Goal: Task Accomplishment & Management: Manage account settings

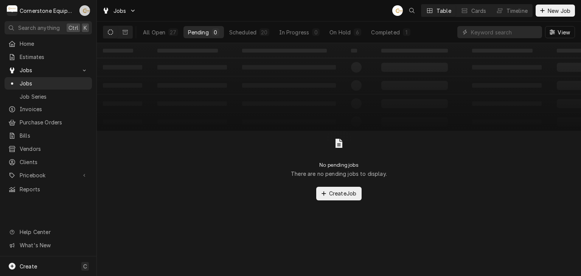
click at [83, 8] on div "Andrew Buigues's Avatar" at bounding box center [84, 10] width 11 height 11
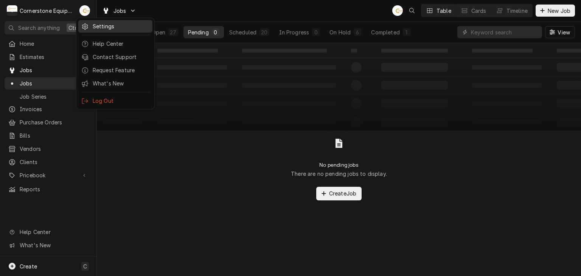
click at [120, 25] on div "Settings" at bounding box center [121, 26] width 57 height 8
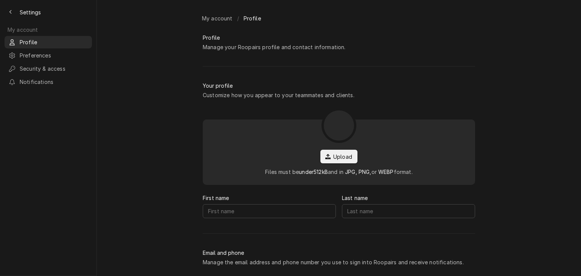
type input "[PERSON_NAME]"
type input "Buigues"
type input "[EMAIL_ADDRESS][DOMAIN_NAME]"
type input "[PHONE_NUMBER]"
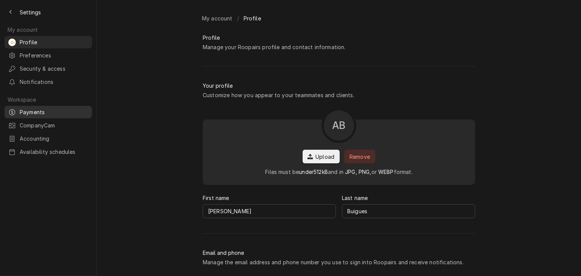
click at [50, 108] on span "Payments" at bounding box center [54, 112] width 68 height 8
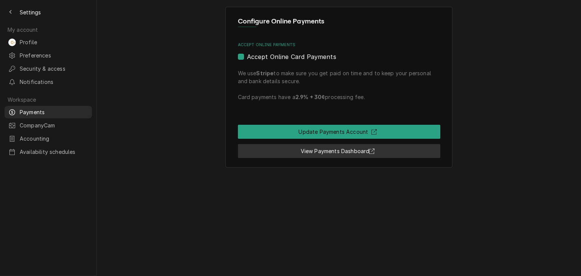
click at [254, 153] on link "View Payments Dashboard" at bounding box center [339, 151] width 202 height 14
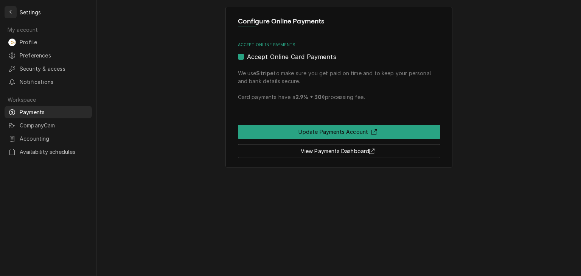
click at [12, 11] on icon "Back to previous page" at bounding box center [10, 11] width 3 height 5
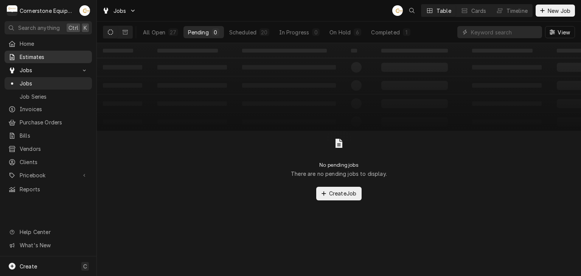
click at [55, 59] on div "Estimates" at bounding box center [48, 56] width 84 height 9
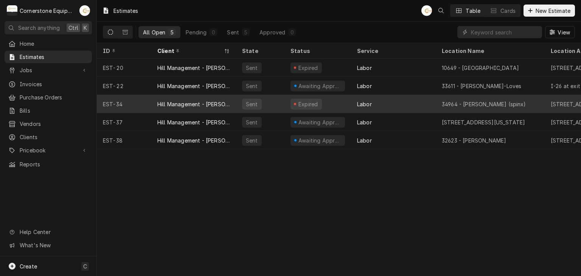
click at [268, 108] on div "Sent" at bounding box center [260, 104] width 48 height 18
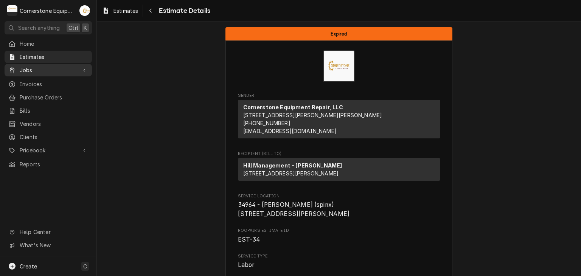
click at [74, 70] on span "Jobs" at bounding box center [48, 70] width 57 height 8
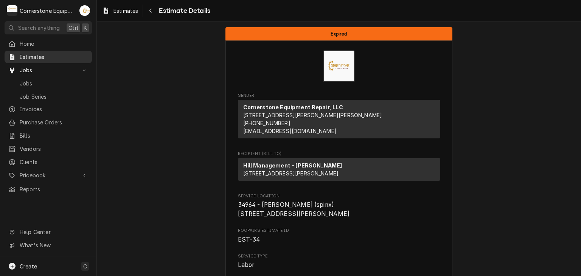
click at [70, 59] on span "Estimates" at bounding box center [54, 57] width 68 height 8
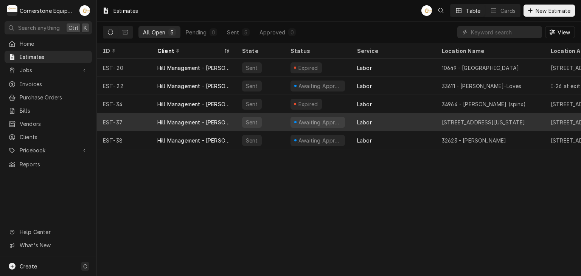
click at [218, 122] on div "Hill Management - [PERSON_NAME]" at bounding box center [193, 122] width 73 height 8
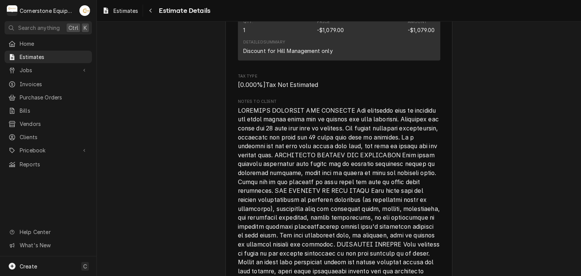
scroll to position [1467, 0]
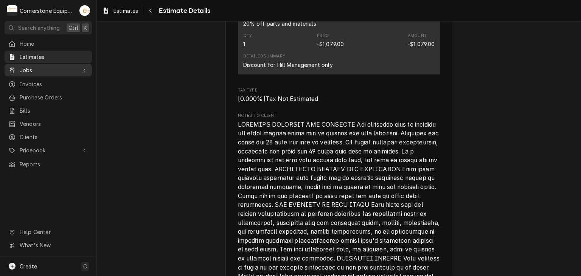
click at [42, 72] on div "Jobs" at bounding box center [48, 69] width 84 height 9
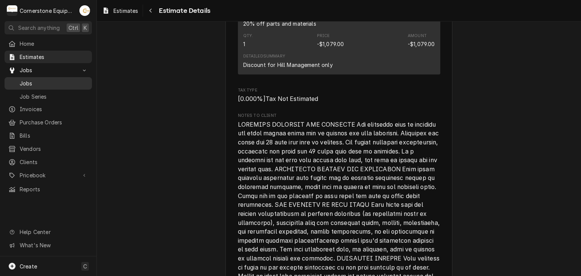
click at [42, 79] on span "Jobs" at bounding box center [54, 83] width 68 height 8
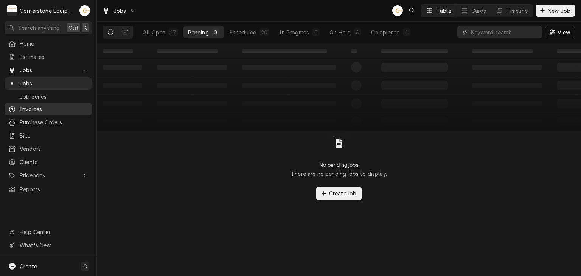
click at [48, 105] on span "Invoices" at bounding box center [54, 109] width 68 height 8
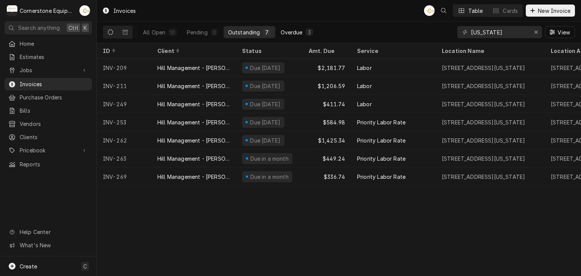
click at [292, 29] on div "Overdue" at bounding box center [292, 32] width 22 height 8
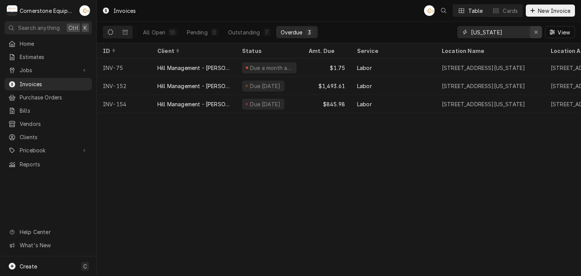
click at [537, 33] on icon "Erase input" at bounding box center [535, 32] width 3 height 3
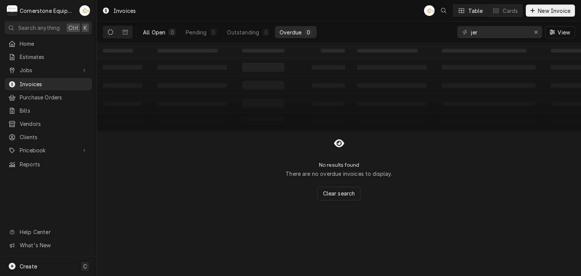
click at [155, 34] on div "All Open" at bounding box center [154, 32] width 22 height 8
click at [491, 31] on input "jer" at bounding box center [499, 32] width 57 height 12
type input "jersey"
click at [130, 36] on button "Dynamic Content Wrapper" at bounding box center [125, 32] width 14 height 12
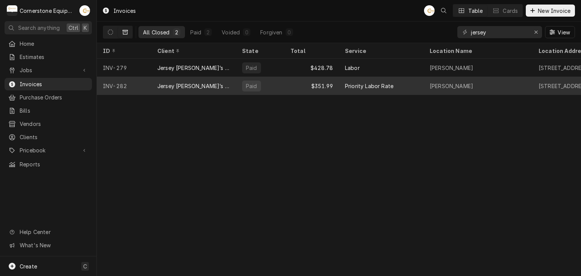
click at [321, 82] on div "$351.99" at bounding box center [311, 86] width 54 height 18
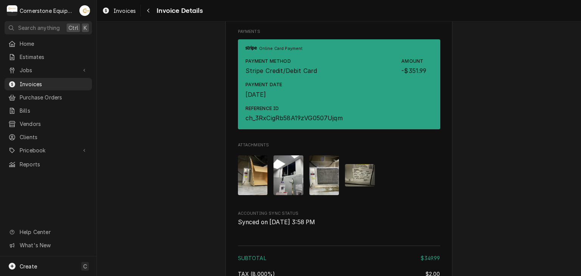
scroll to position [1058, 0]
